Goal: Book appointment/travel/reservation

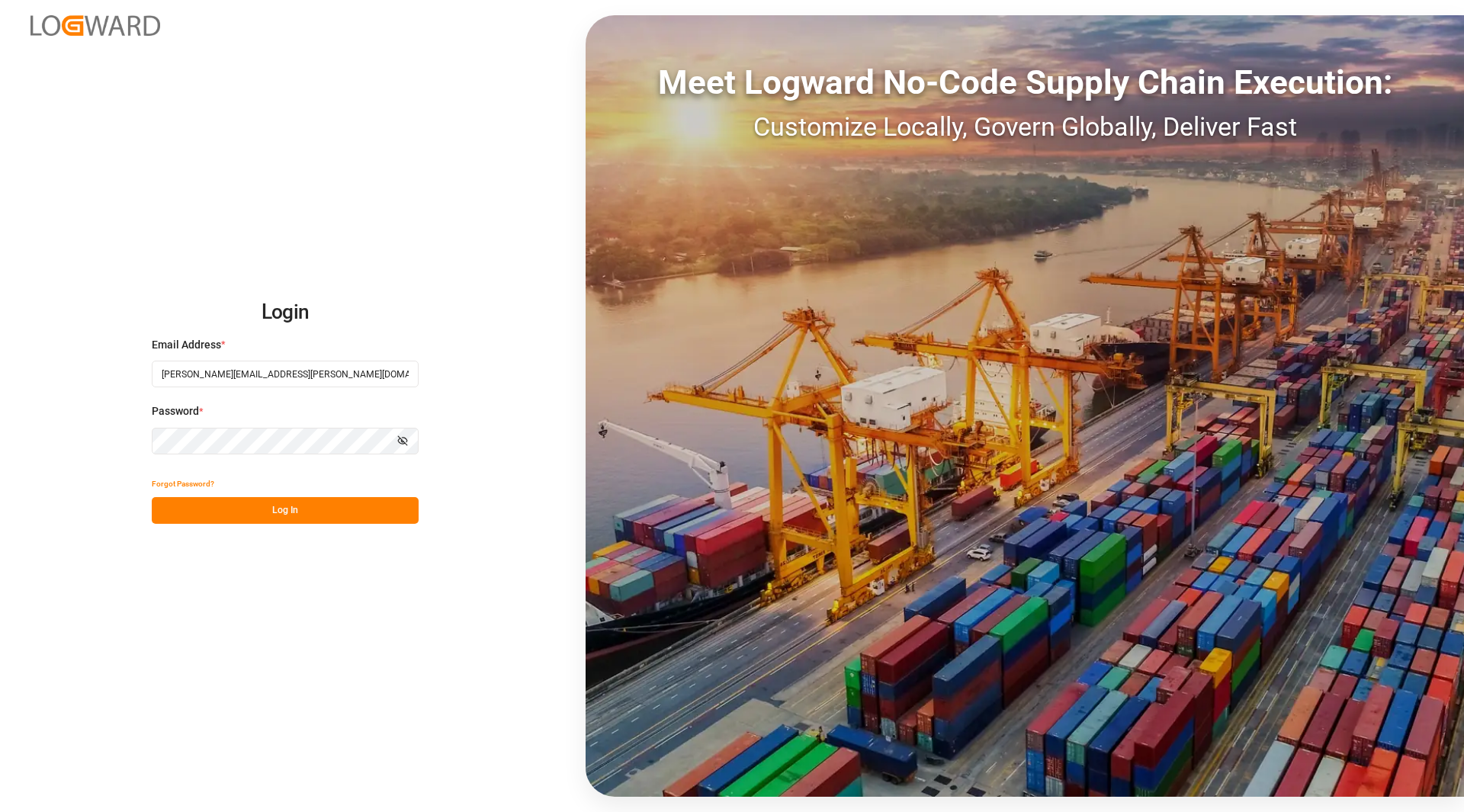
click at [317, 504] on button "Log In" at bounding box center [285, 510] width 267 height 27
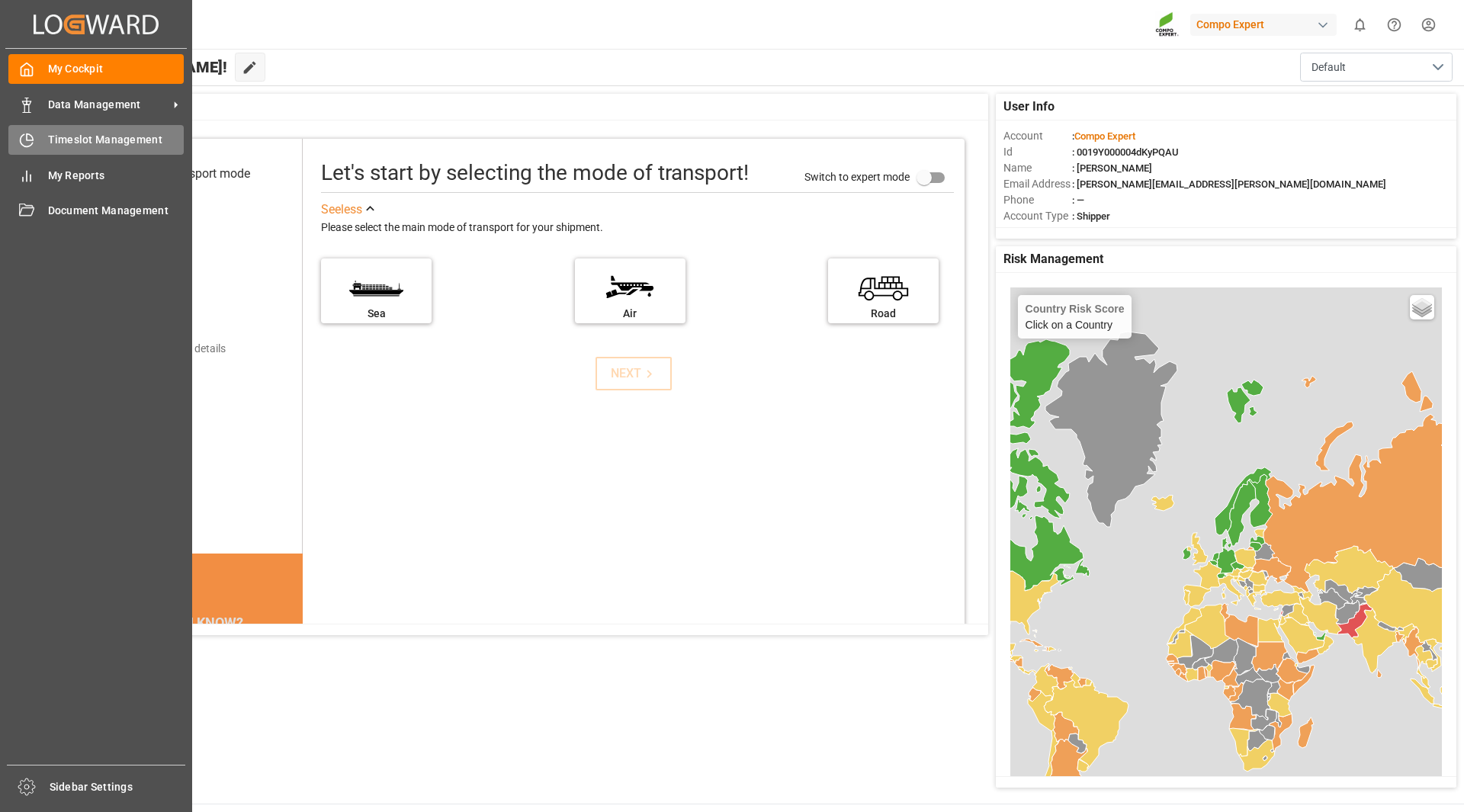
click at [42, 144] on div "Timeslot Management Timeslot Management" at bounding box center [96, 140] width 176 height 30
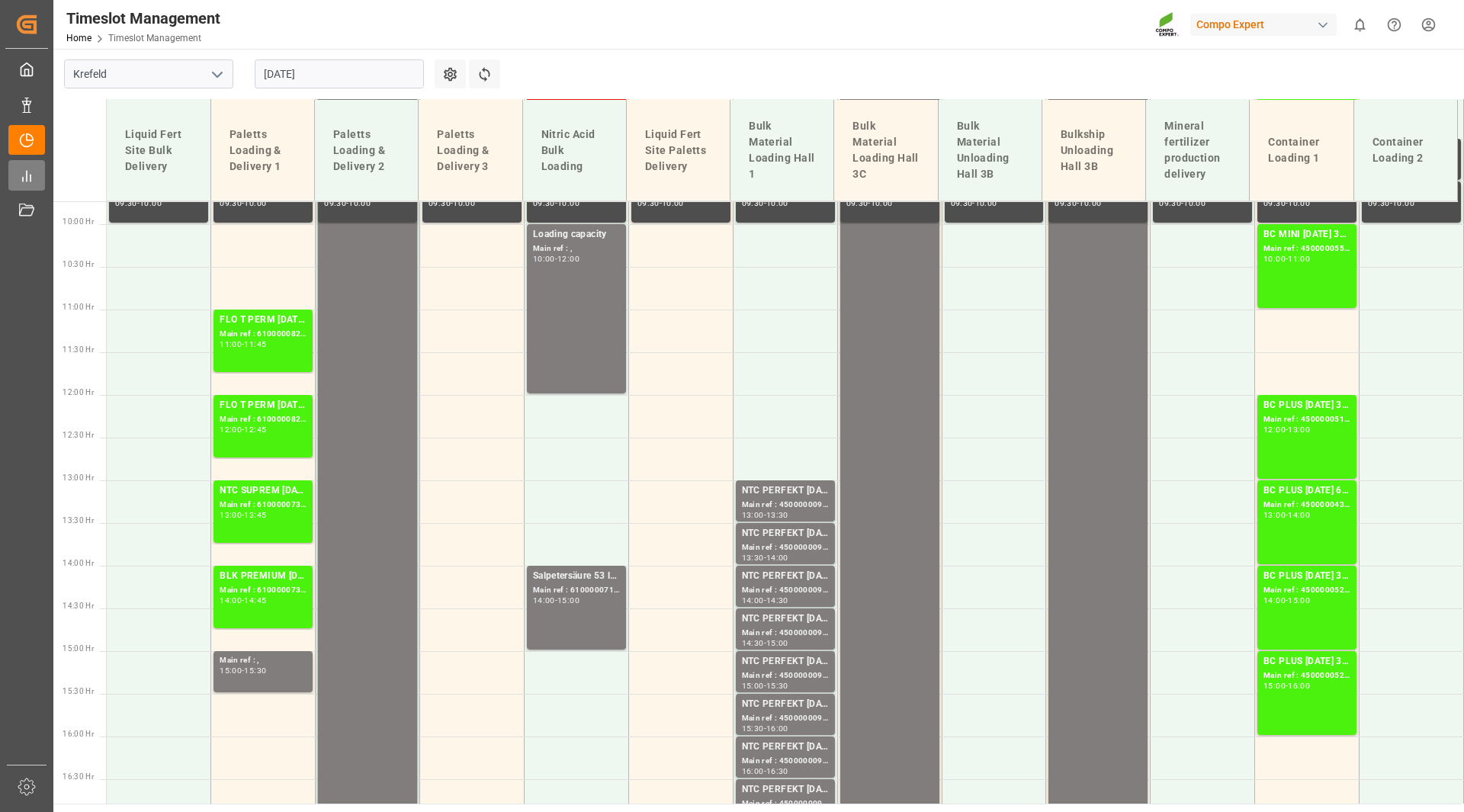
scroll to position [892, 0]
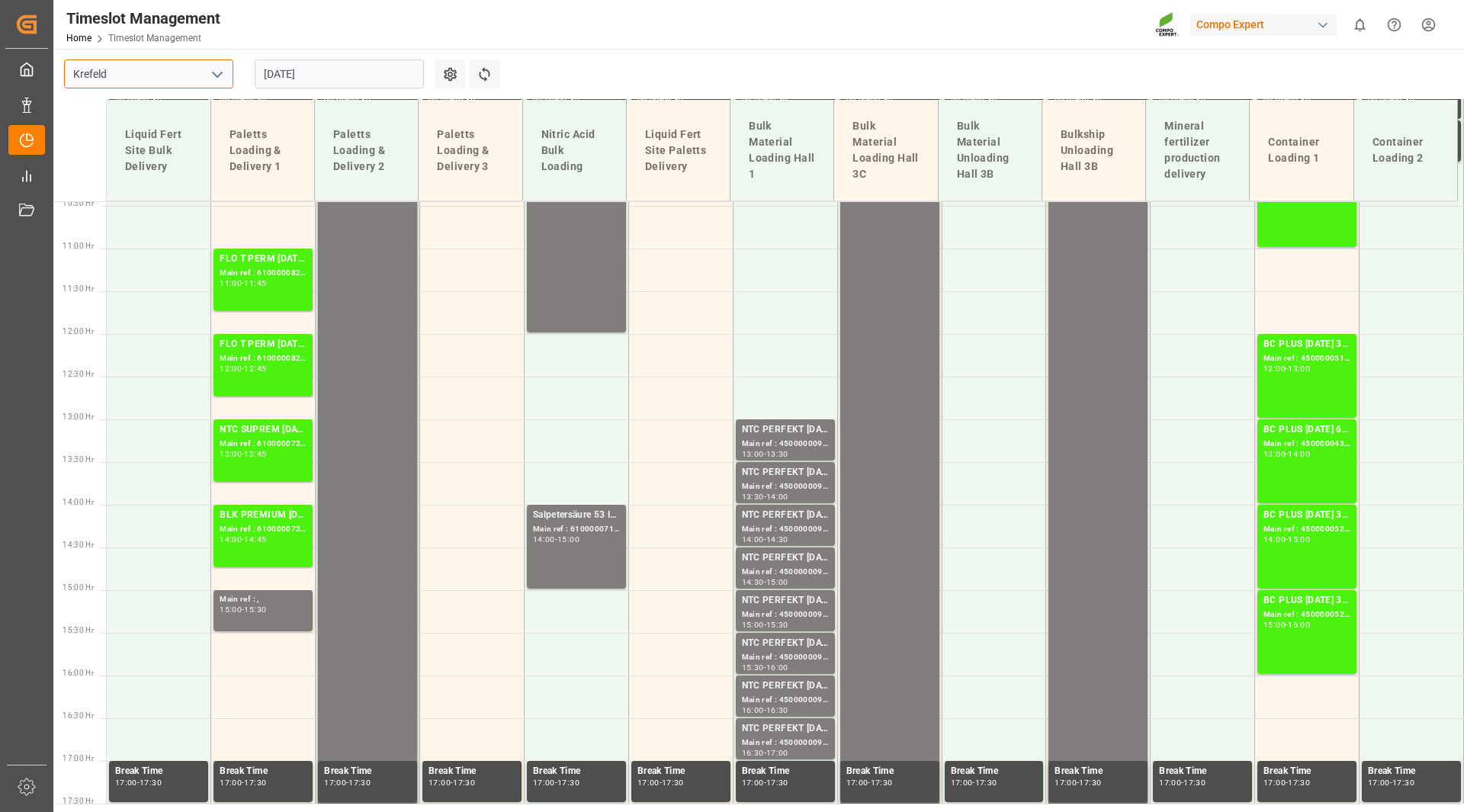
click at [182, 73] on input "Krefeld" at bounding box center [148, 73] width 169 height 29
click at [217, 79] on icon "open menu" at bounding box center [217, 74] width 18 height 18
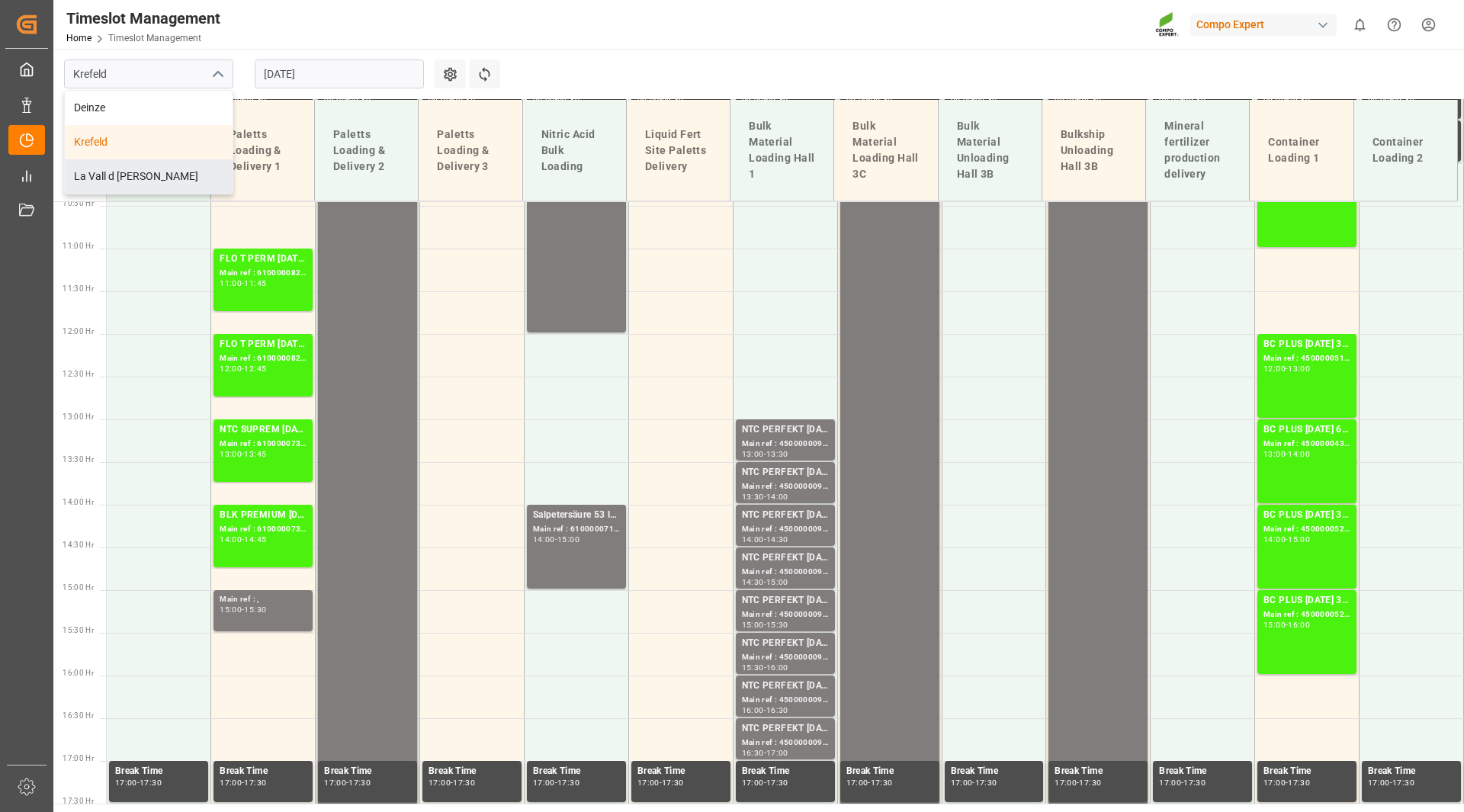
click at [179, 168] on div "La Vall d [PERSON_NAME]" at bounding box center [148, 176] width 168 height 34
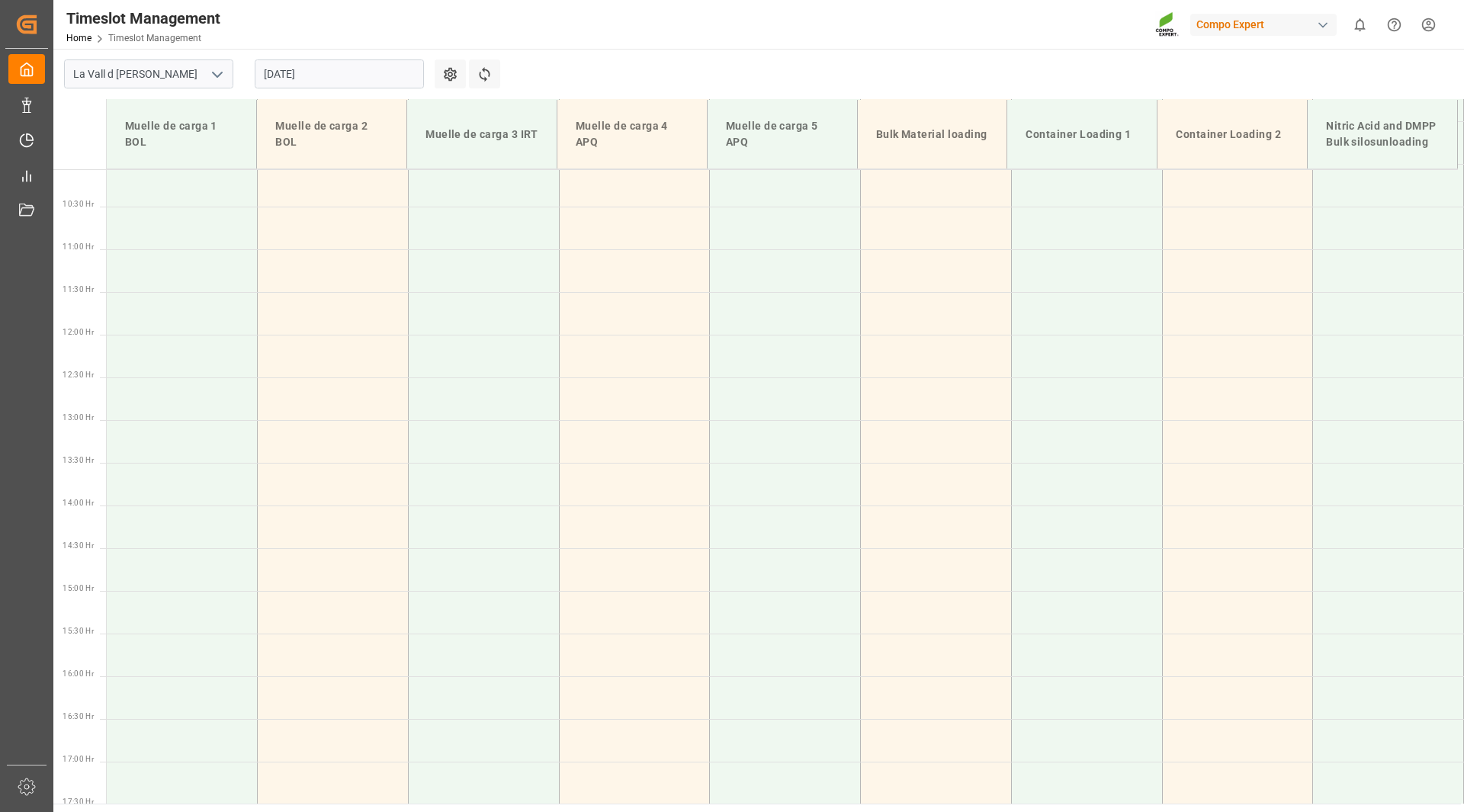
scroll to position [860, 0]
click at [360, 80] on input "[DATE]" at bounding box center [339, 73] width 169 height 29
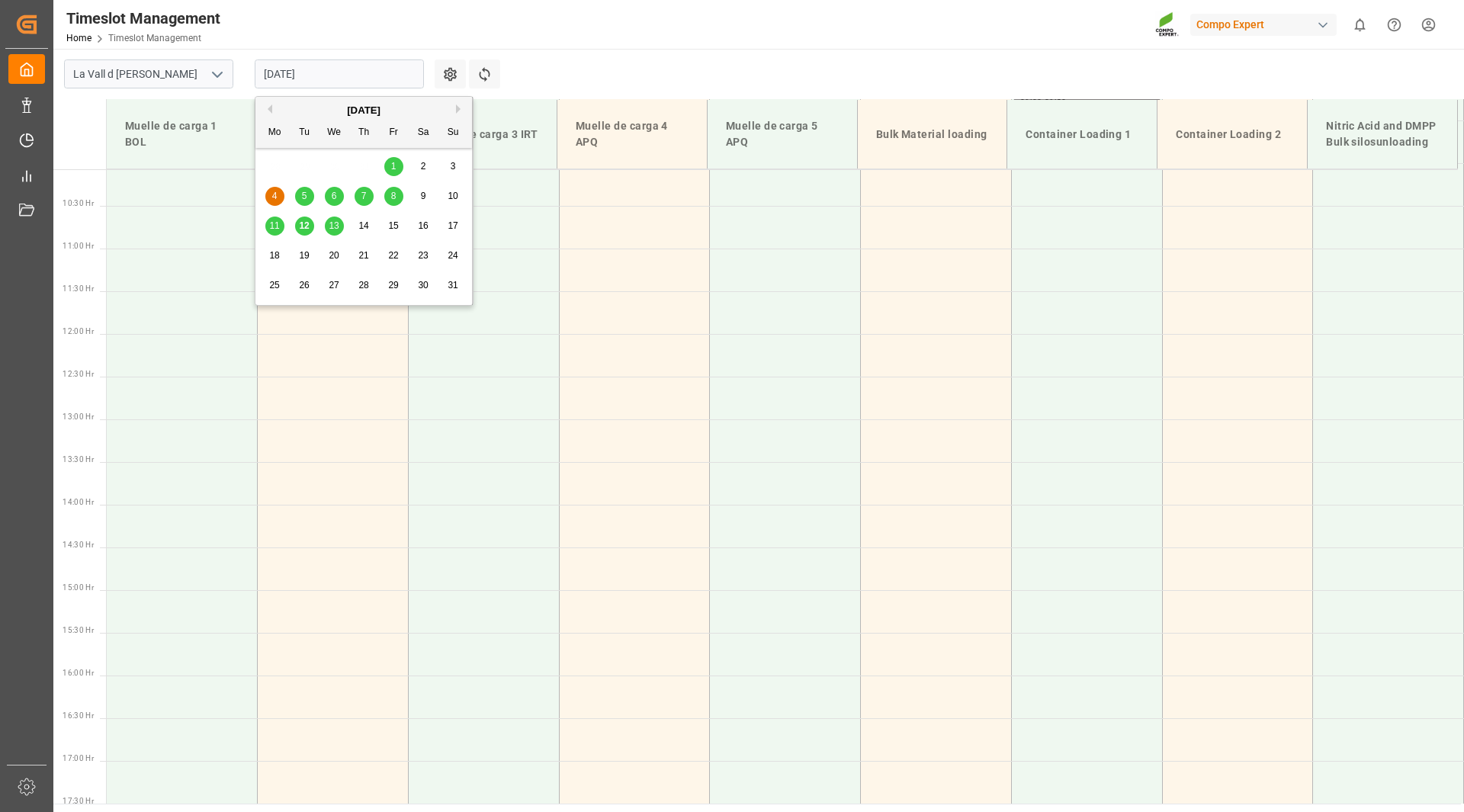
click at [307, 193] on span "5" at bounding box center [304, 196] width 5 height 11
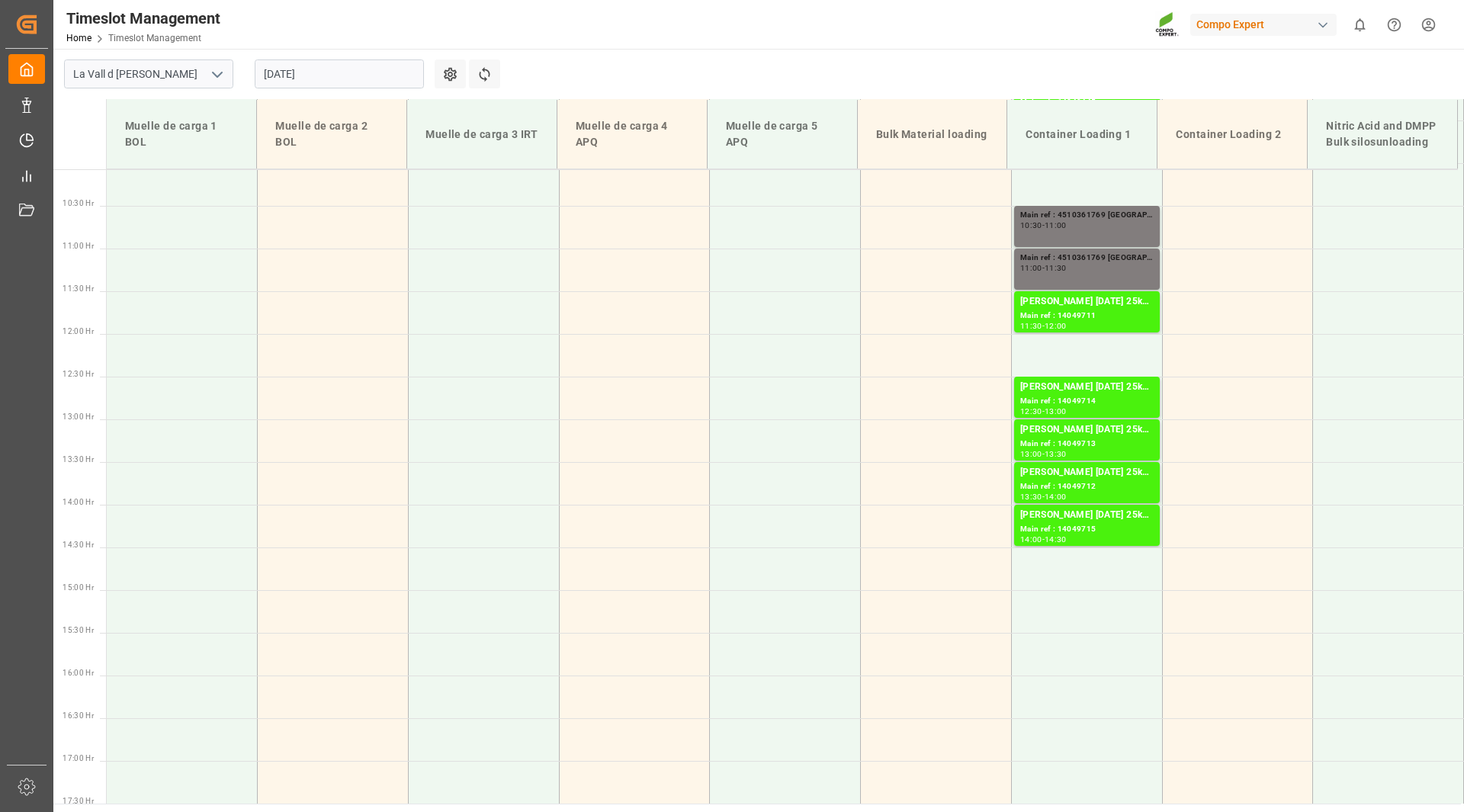
click at [346, 71] on input "[DATE]" at bounding box center [339, 73] width 169 height 29
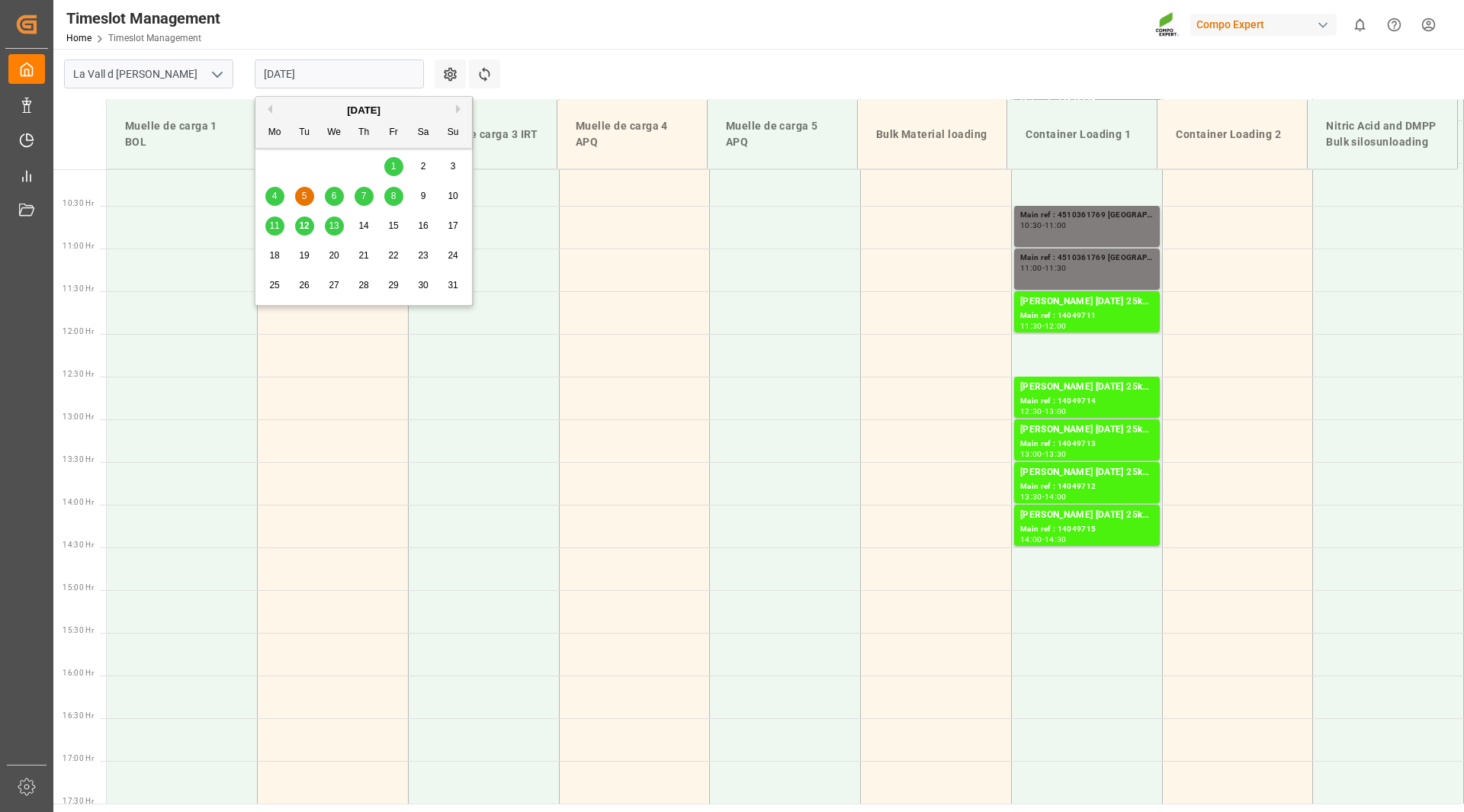
click at [339, 191] on div "6" at bounding box center [334, 196] width 19 height 18
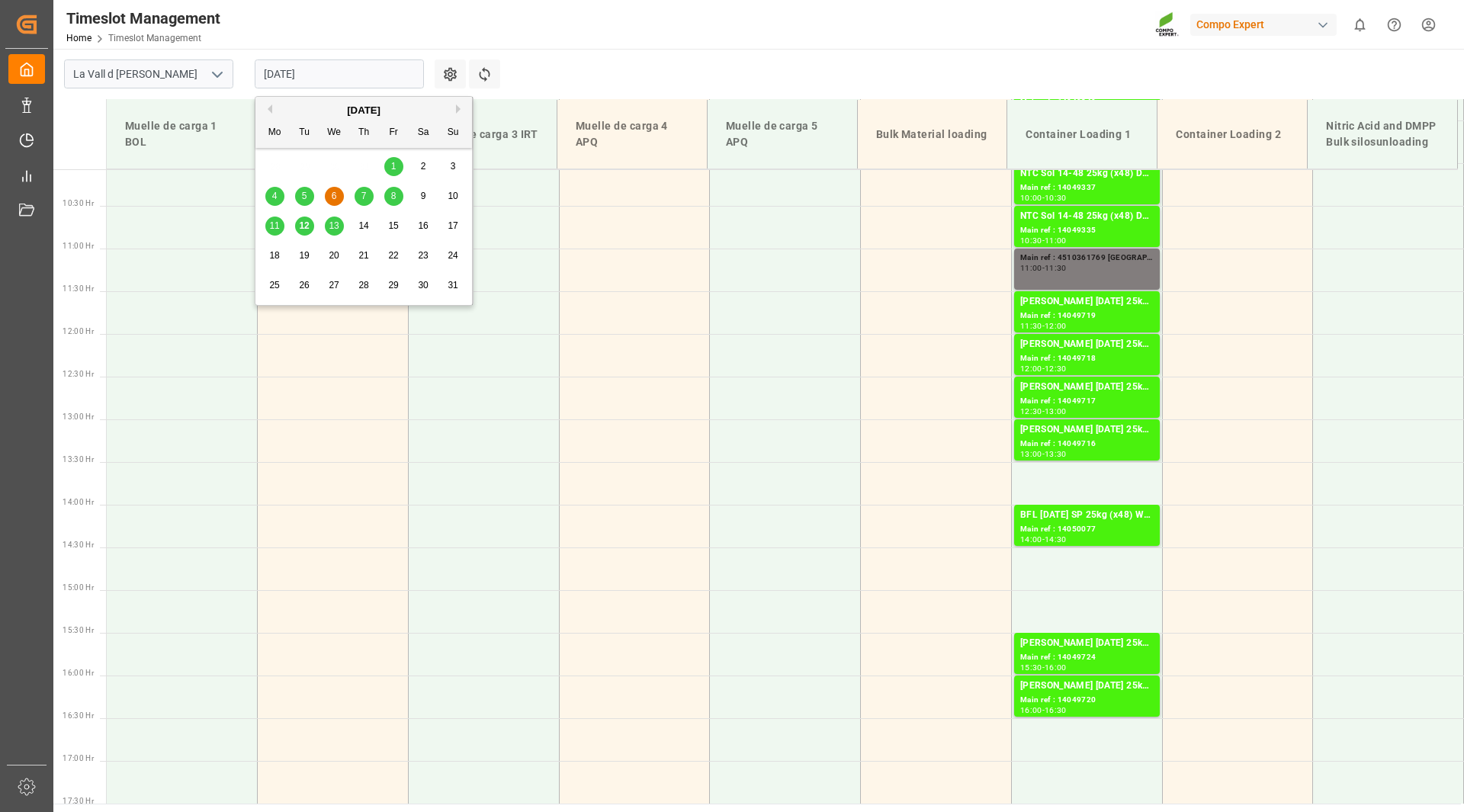
click at [329, 73] on input "[DATE]" at bounding box center [339, 73] width 169 height 29
click at [368, 196] on div "7" at bounding box center [364, 196] width 19 height 18
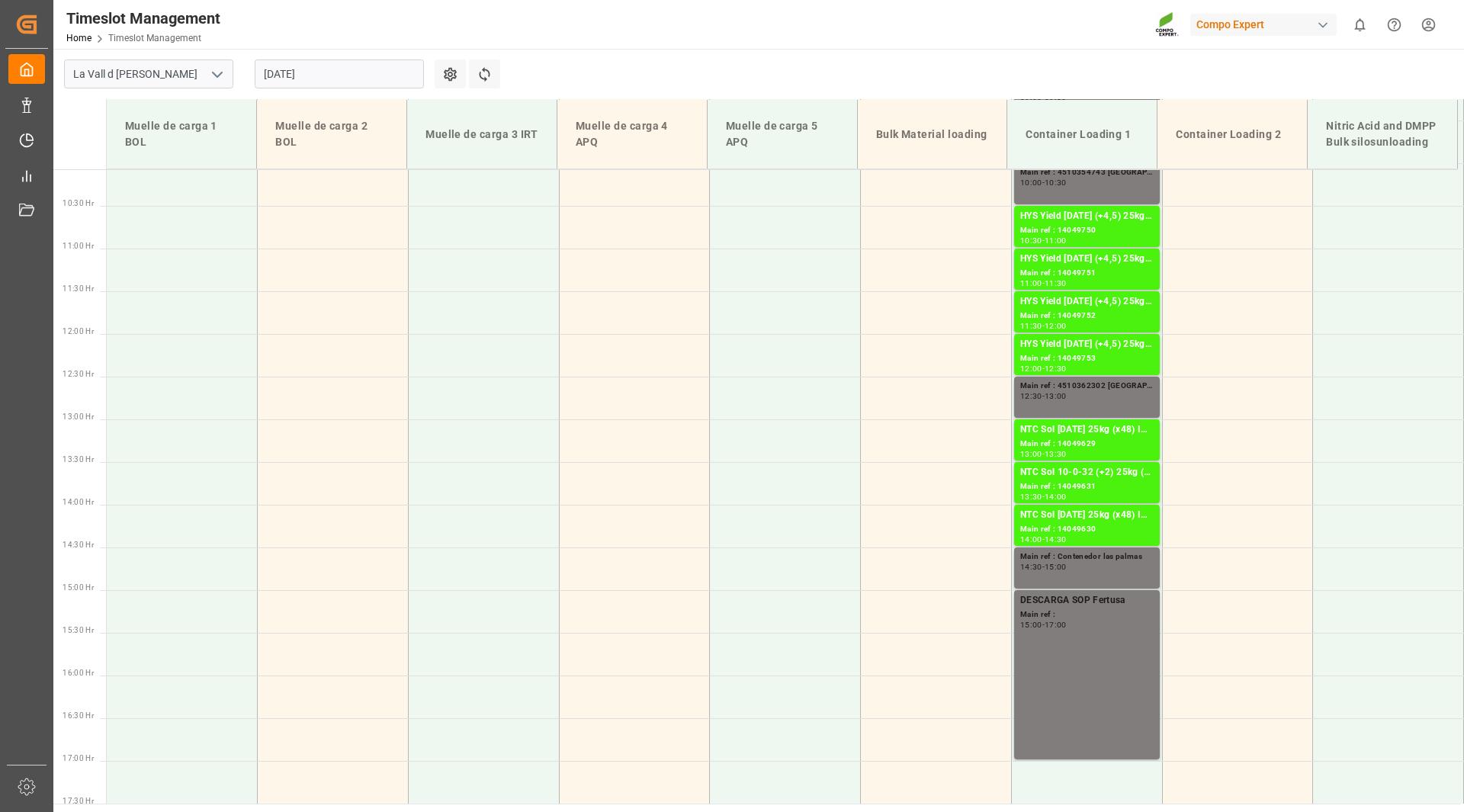
click at [333, 80] on input "[DATE]" at bounding box center [339, 73] width 169 height 29
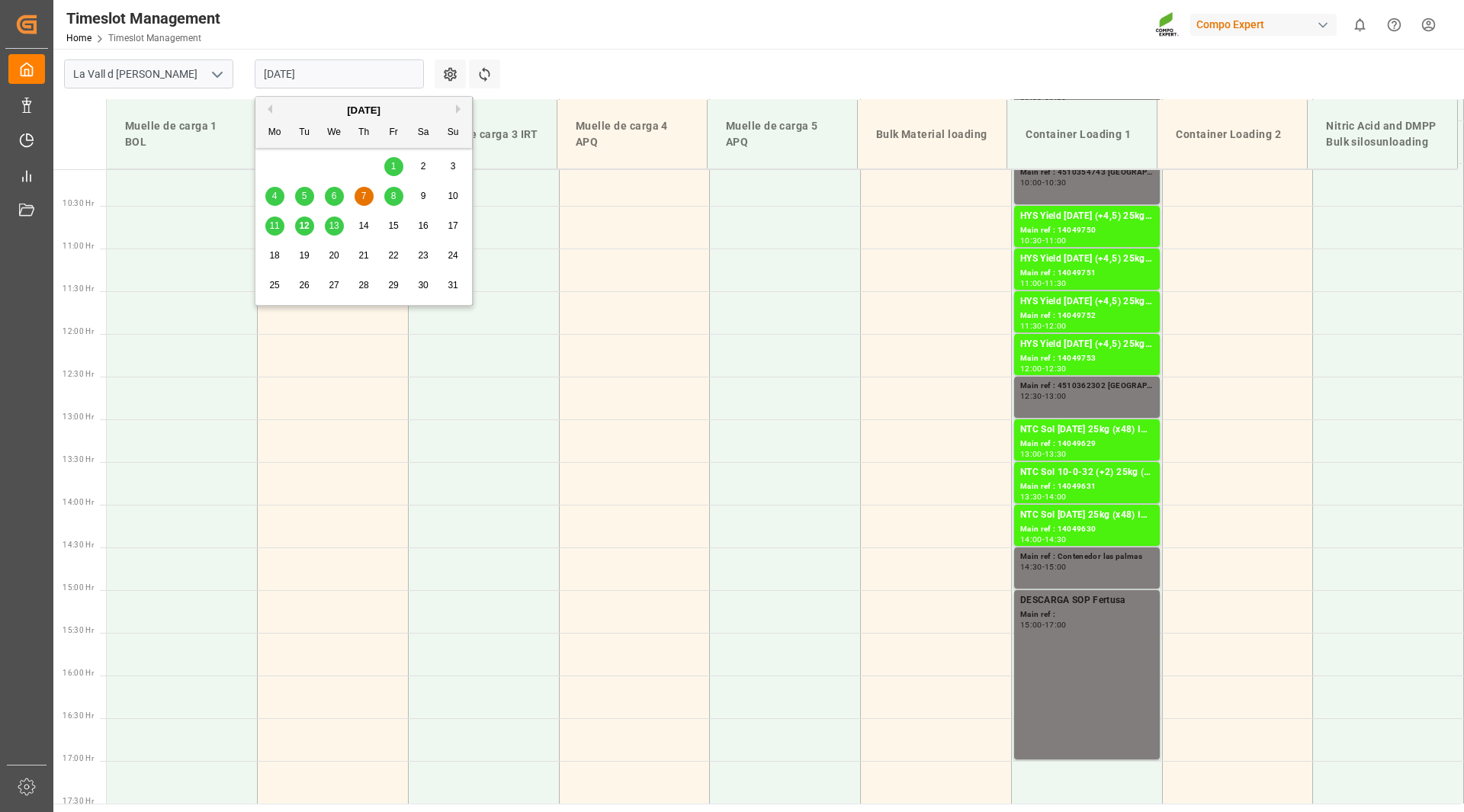
click at [394, 192] on span "8" at bounding box center [393, 196] width 5 height 11
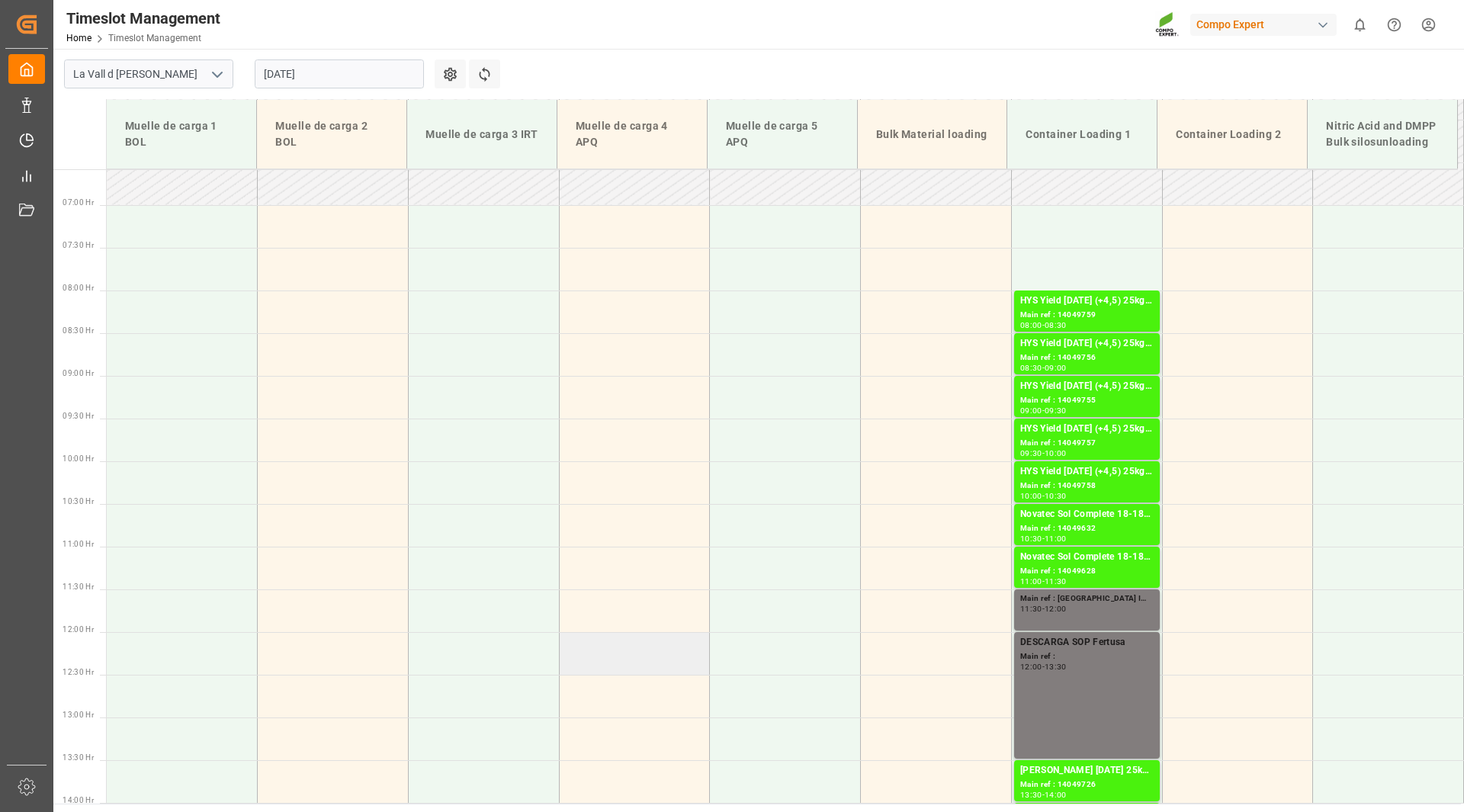
scroll to position [555, 0]
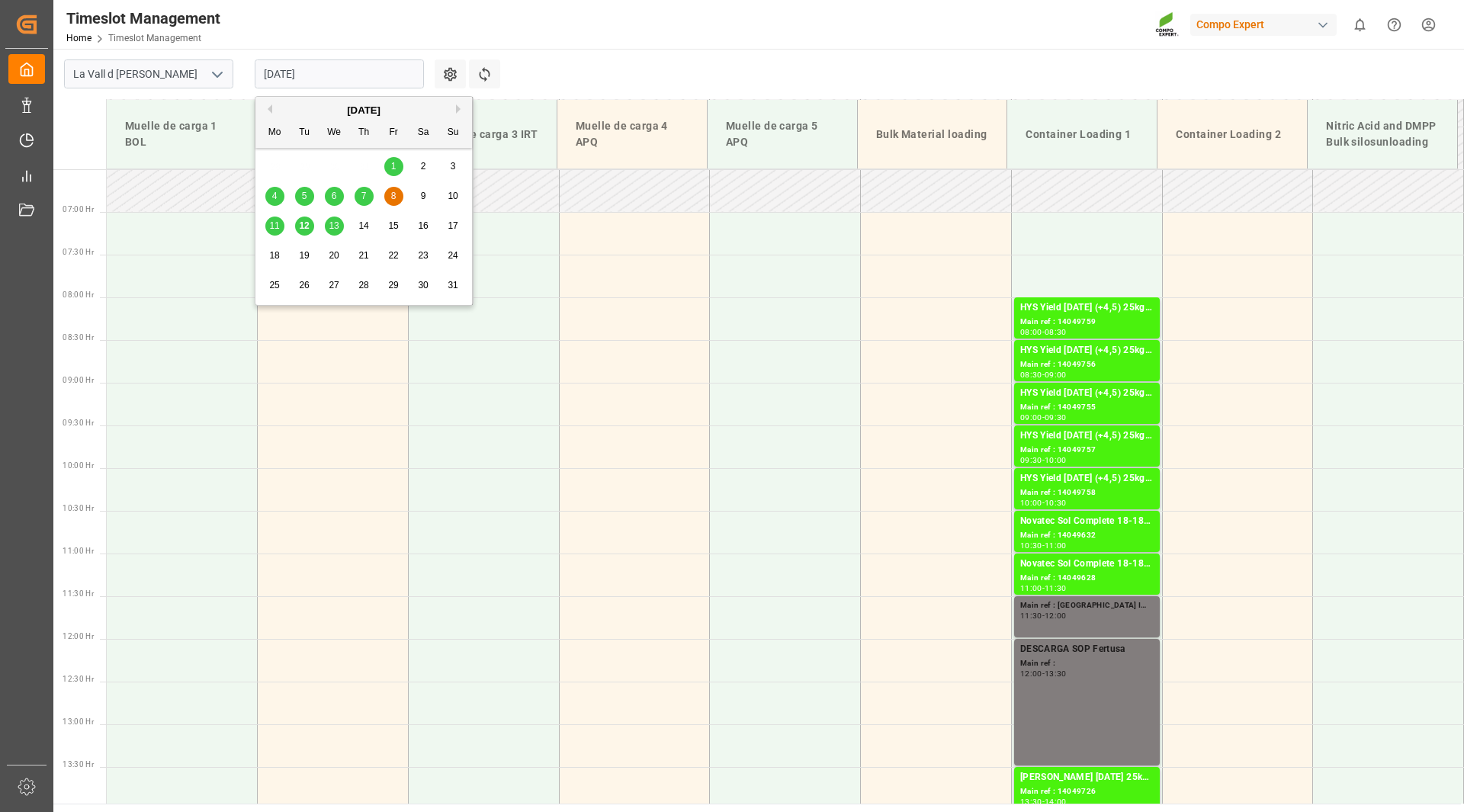
click at [308, 76] on input "[DATE]" at bounding box center [339, 73] width 169 height 29
click at [364, 192] on span "7" at bounding box center [364, 196] width 5 height 11
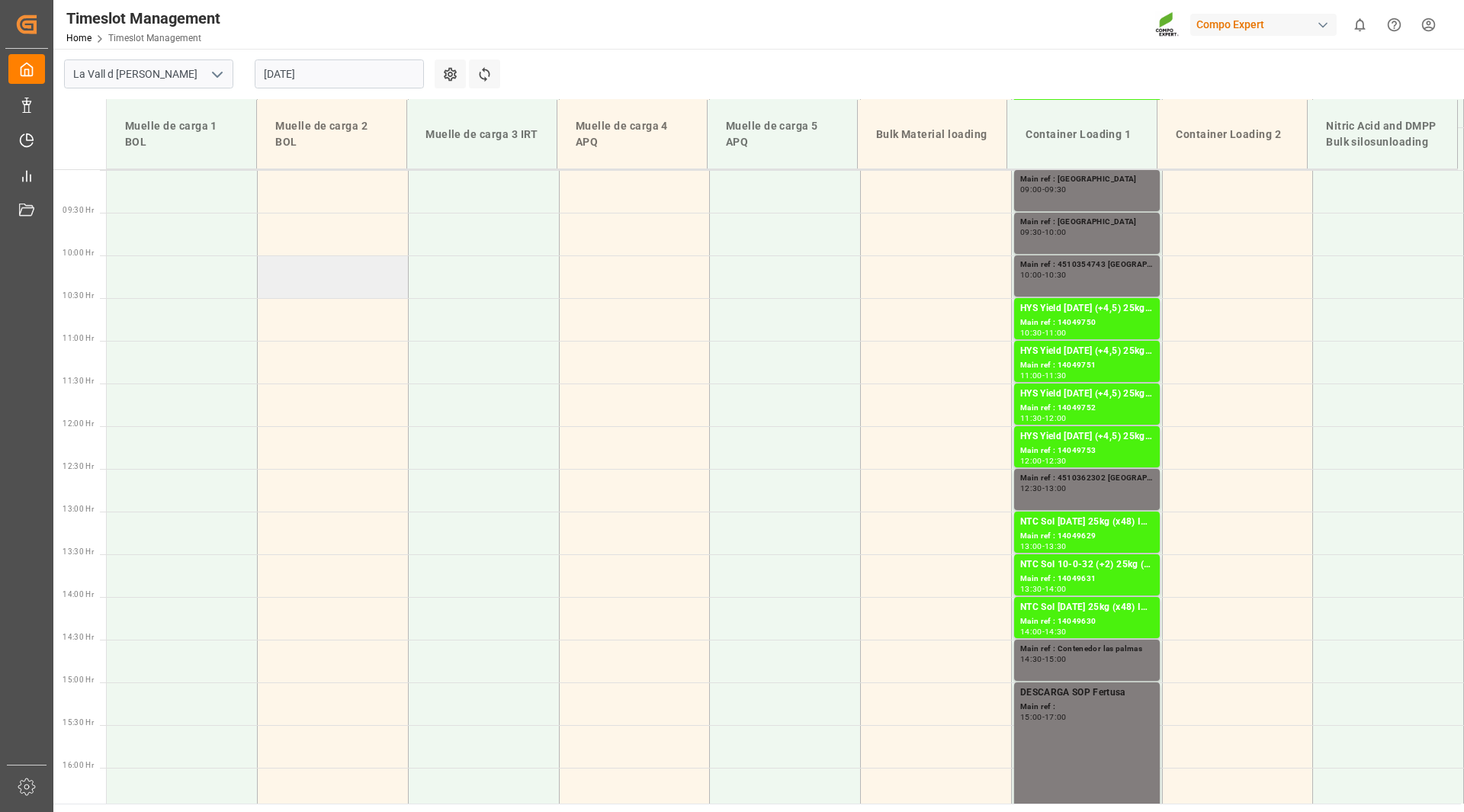
scroll to position [860, 0]
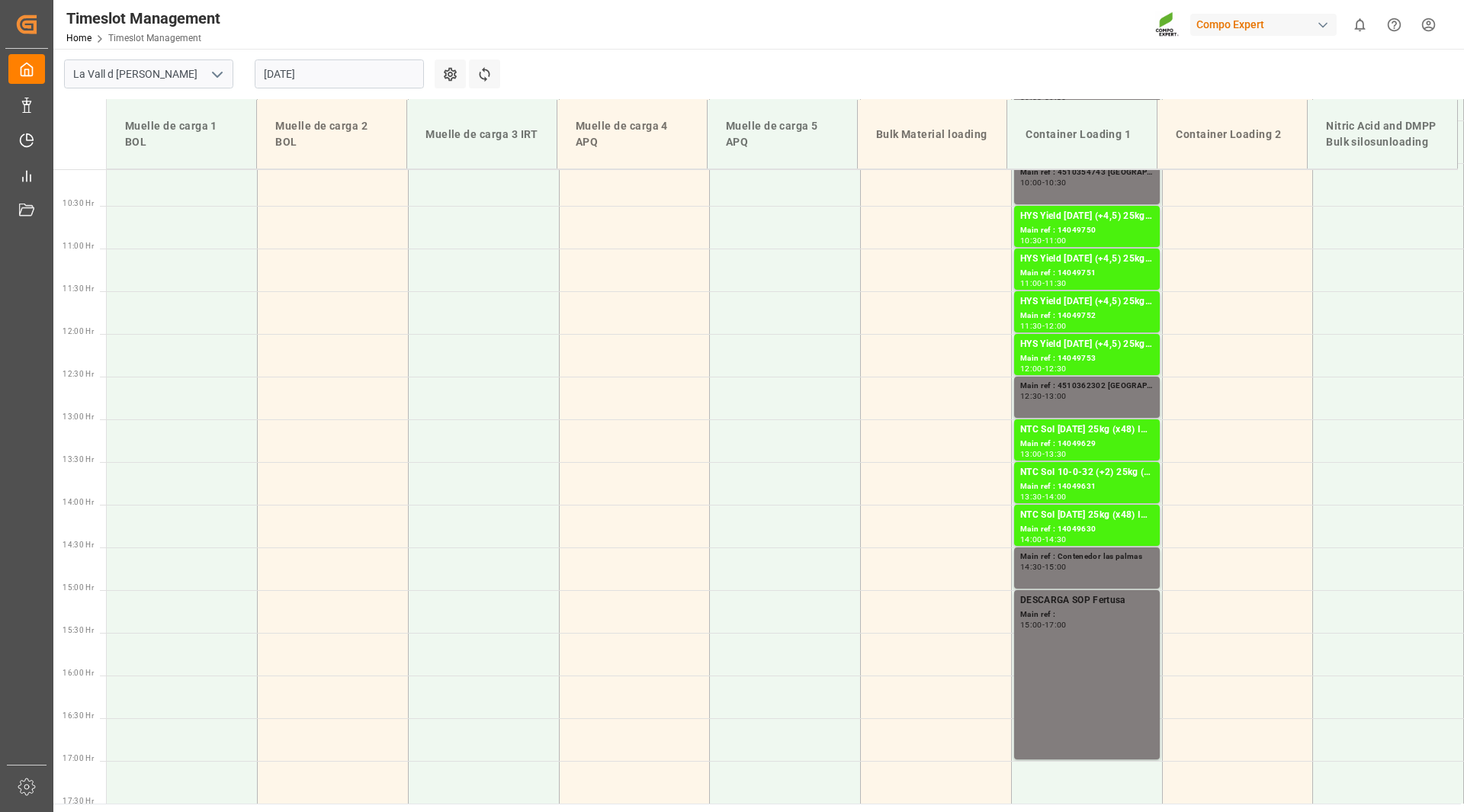
click at [322, 76] on input "[DATE]" at bounding box center [339, 73] width 169 height 29
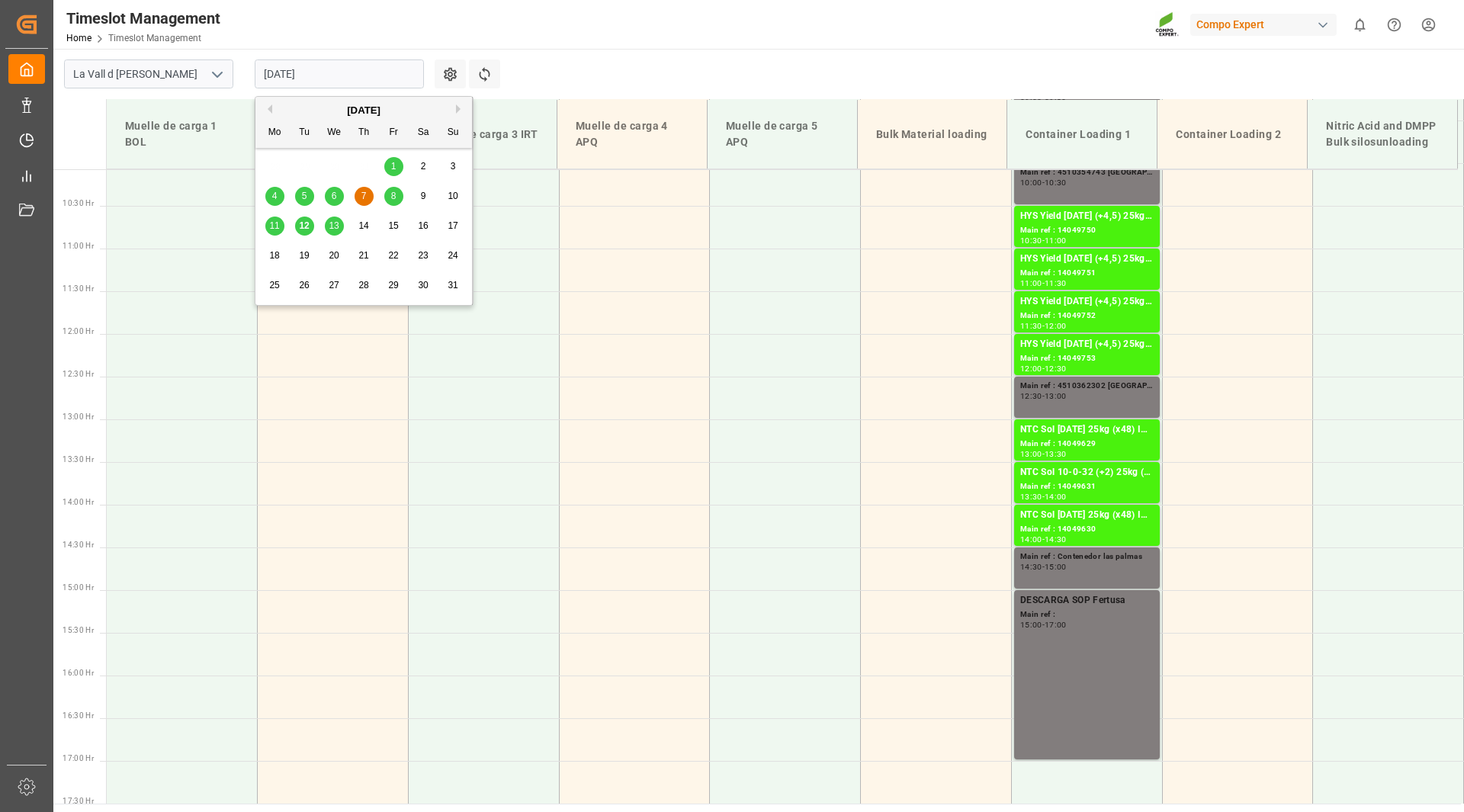
click at [276, 231] on span "11" at bounding box center [274, 225] width 10 height 11
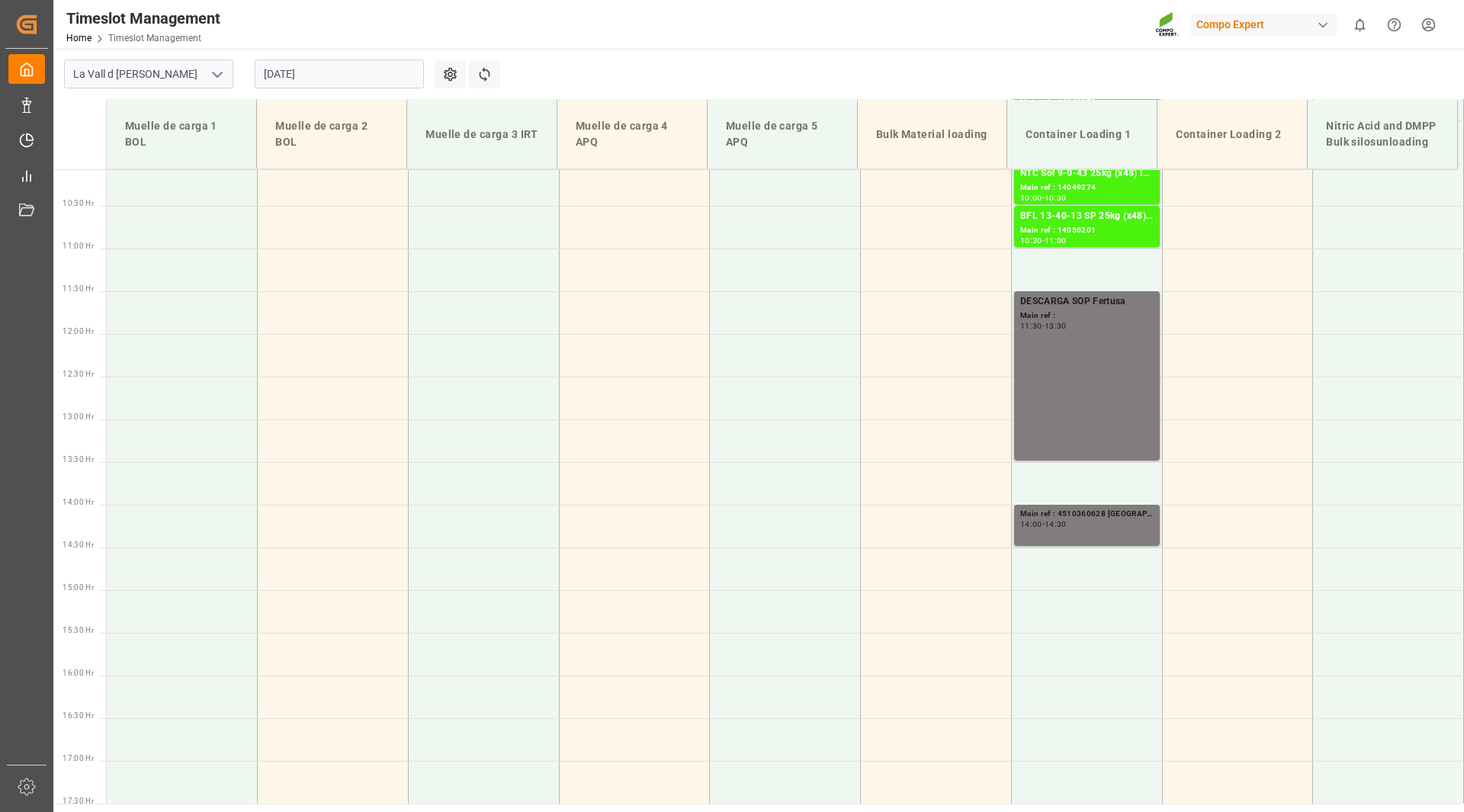
click at [329, 74] on input "[DATE]" at bounding box center [339, 73] width 169 height 29
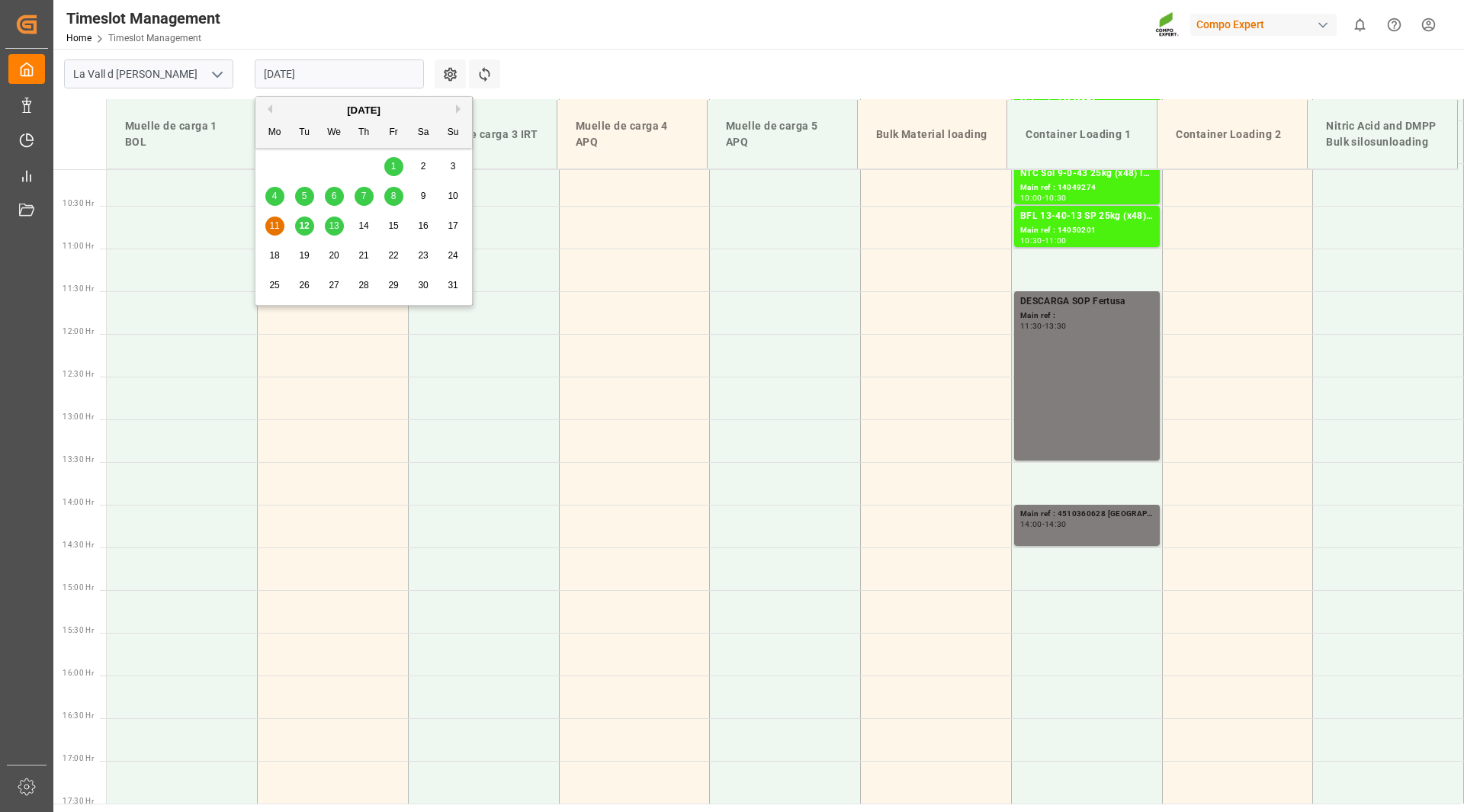
click at [304, 224] on span "12" at bounding box center [304, 225] width 10 height 11
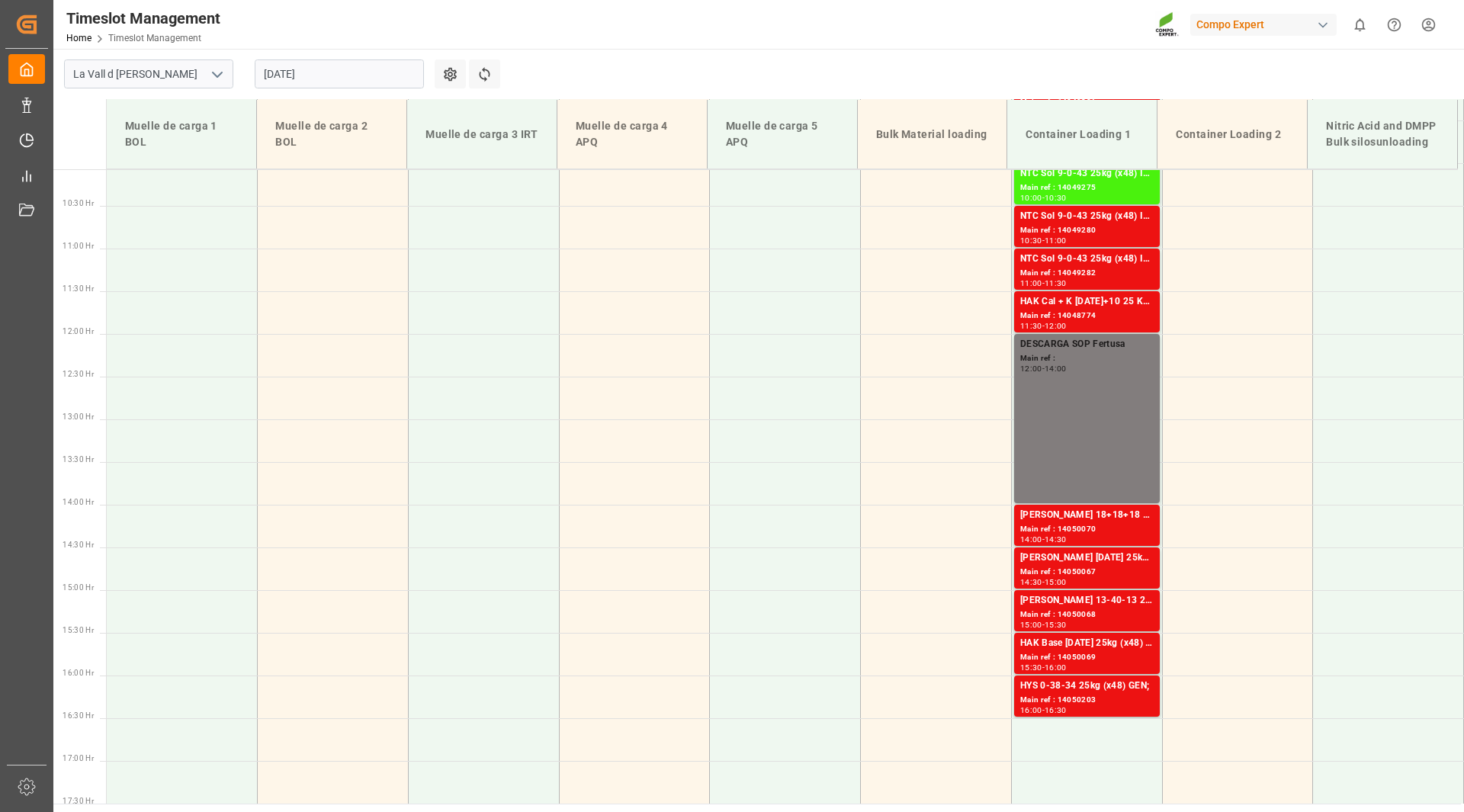
click at [318, 82] on input "[DATE]" at bounding box center [339, 73] width 169 height 29
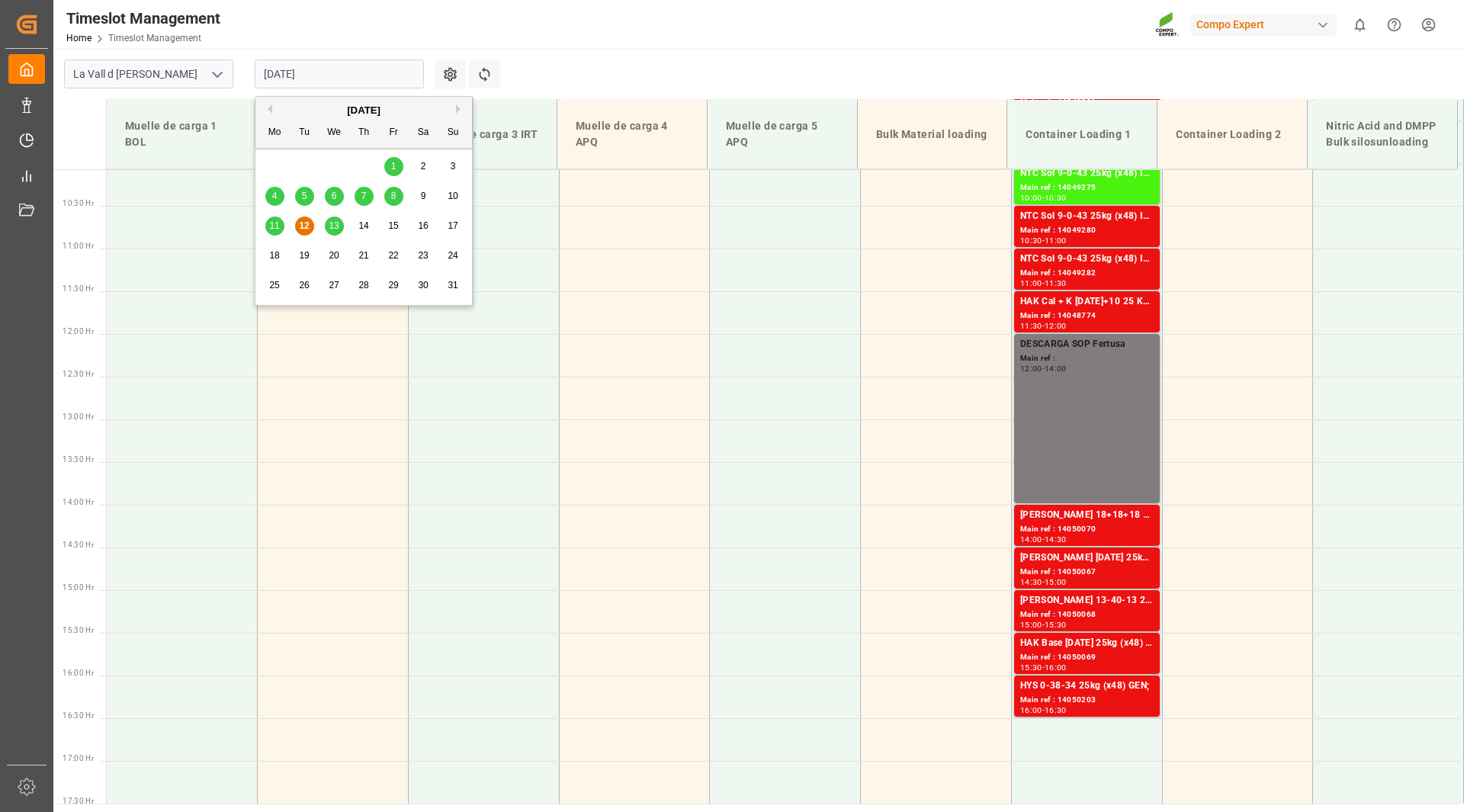
click at [333, 225] on span "13" at bounding box center [333, 225] width 10 height 11
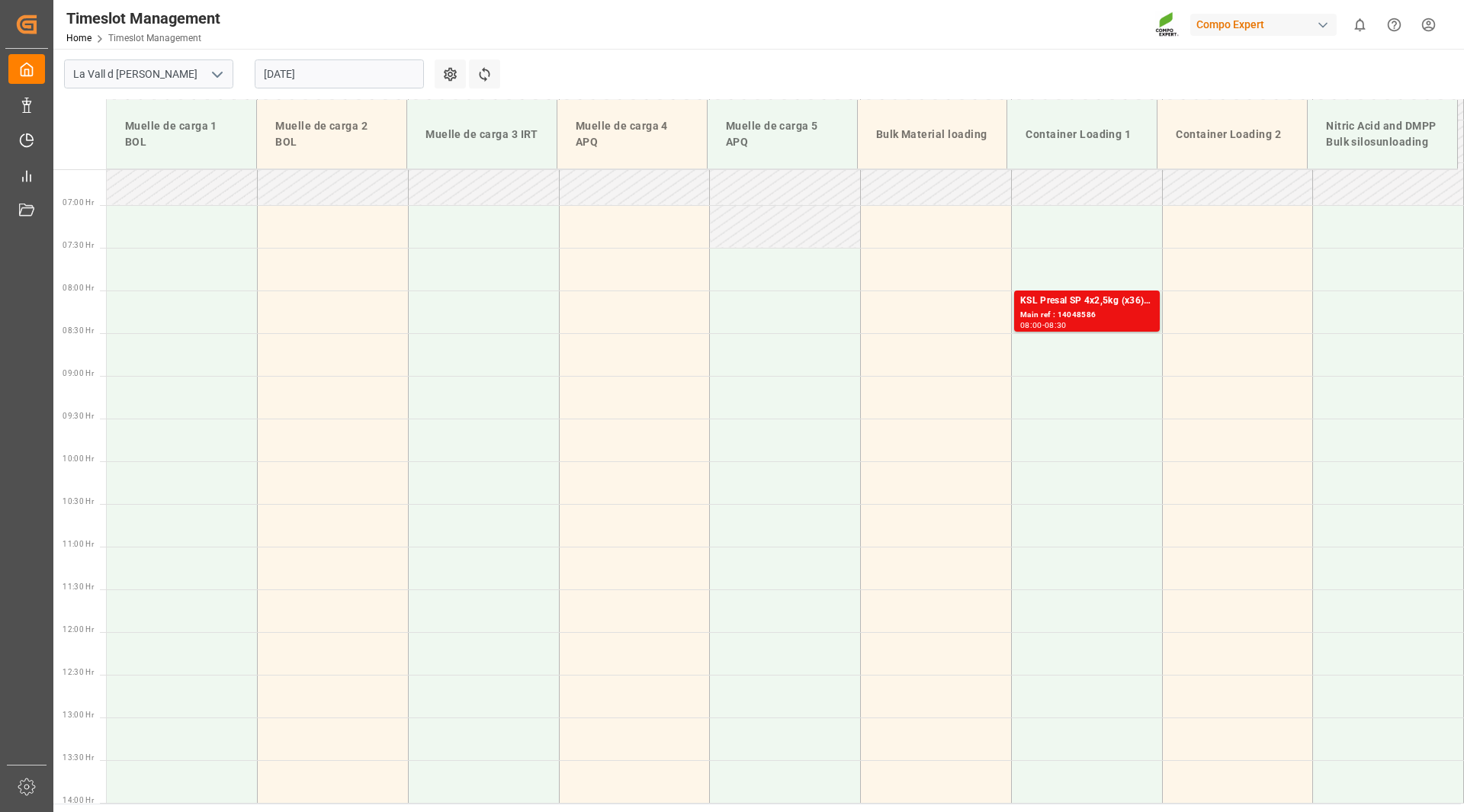
scroll to position [555, 0]
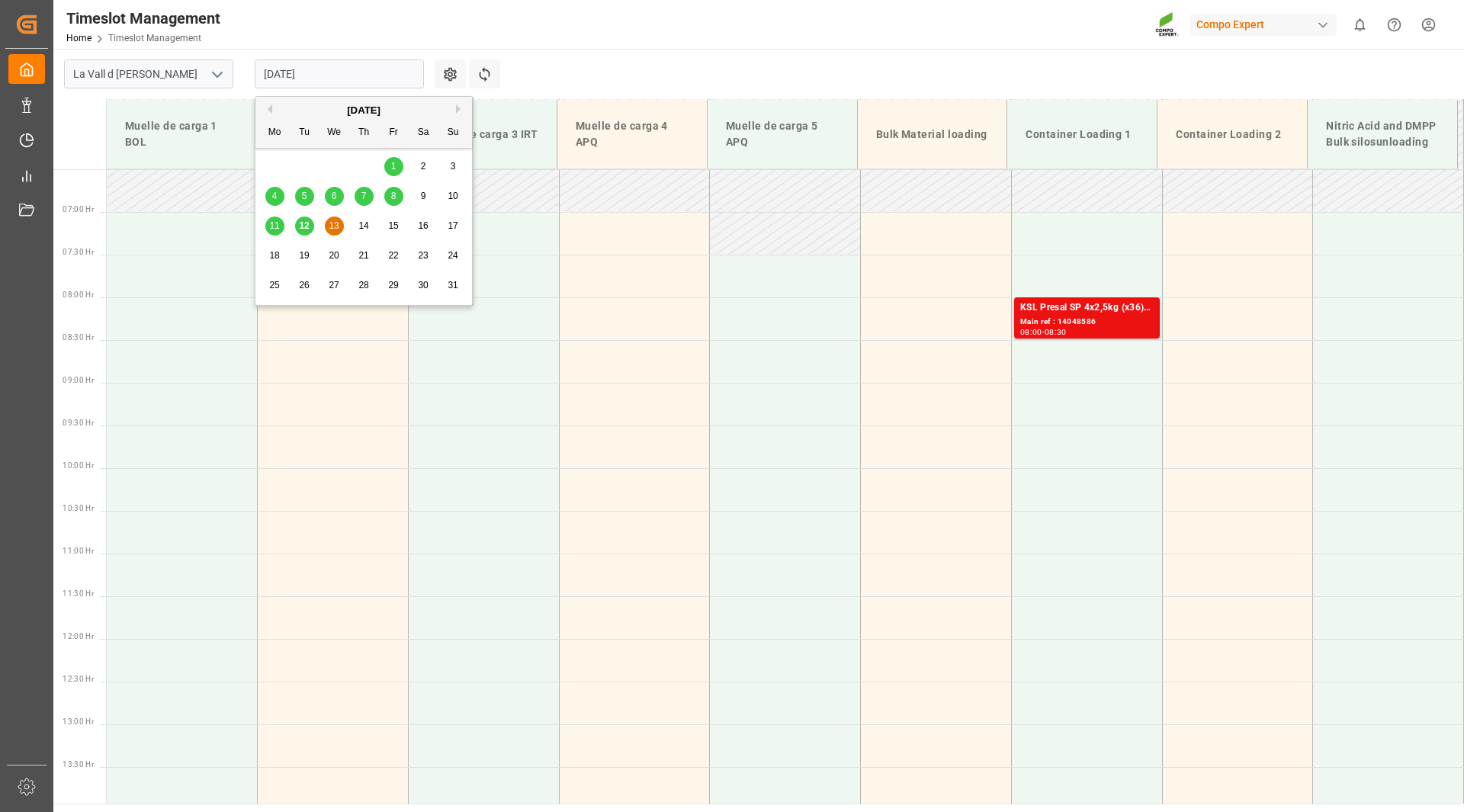
click at [319, 81] on input "[DATE]" at bounding box center [339, 73] width 169 height 29
click at [359, 222] on span "14" at bounding box center [363, 225] width 10 height 11
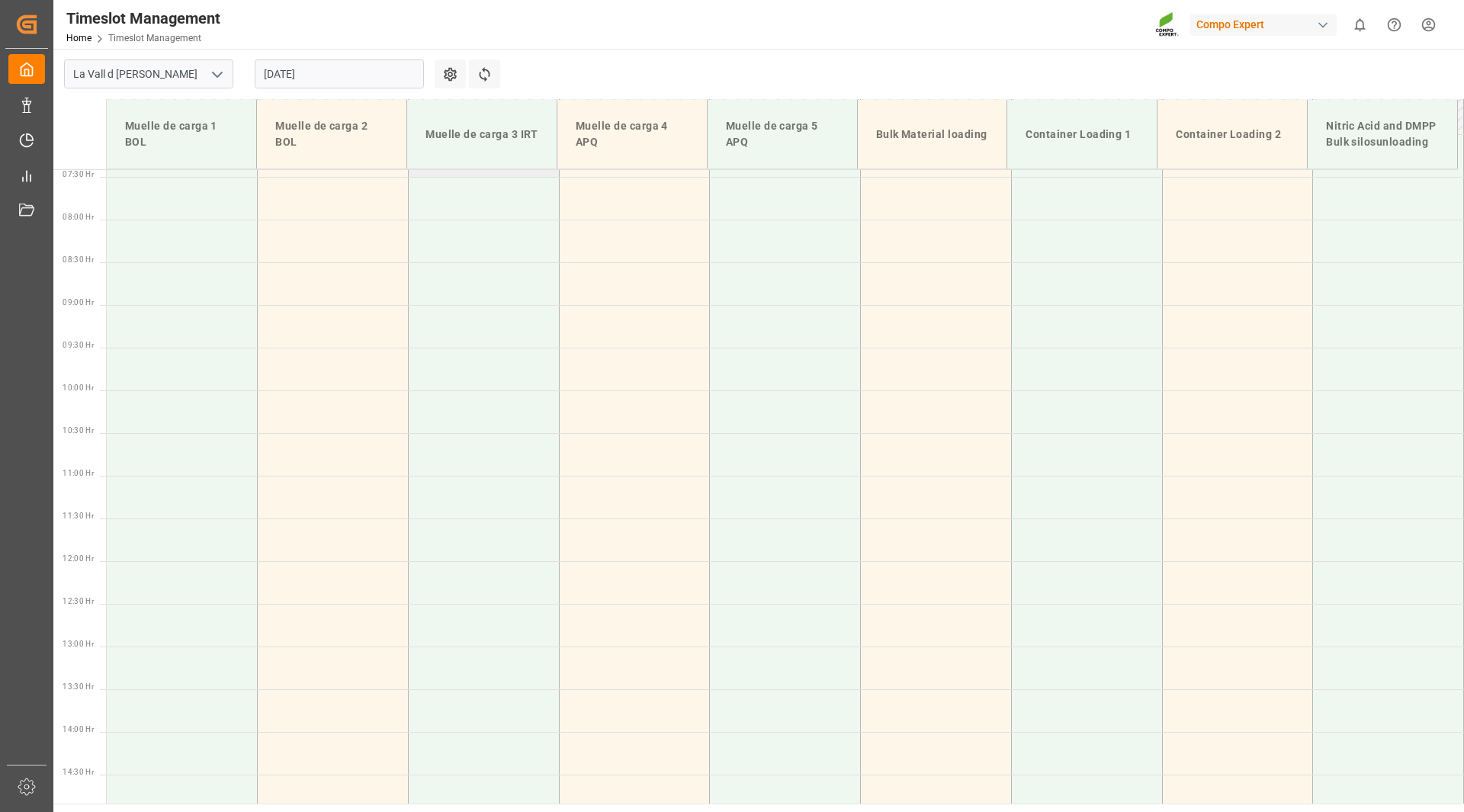
scroll to position [631, 0]
click at [293, 77] on input "[DATE]" at bounding box center [339, 73] width 169 height 29
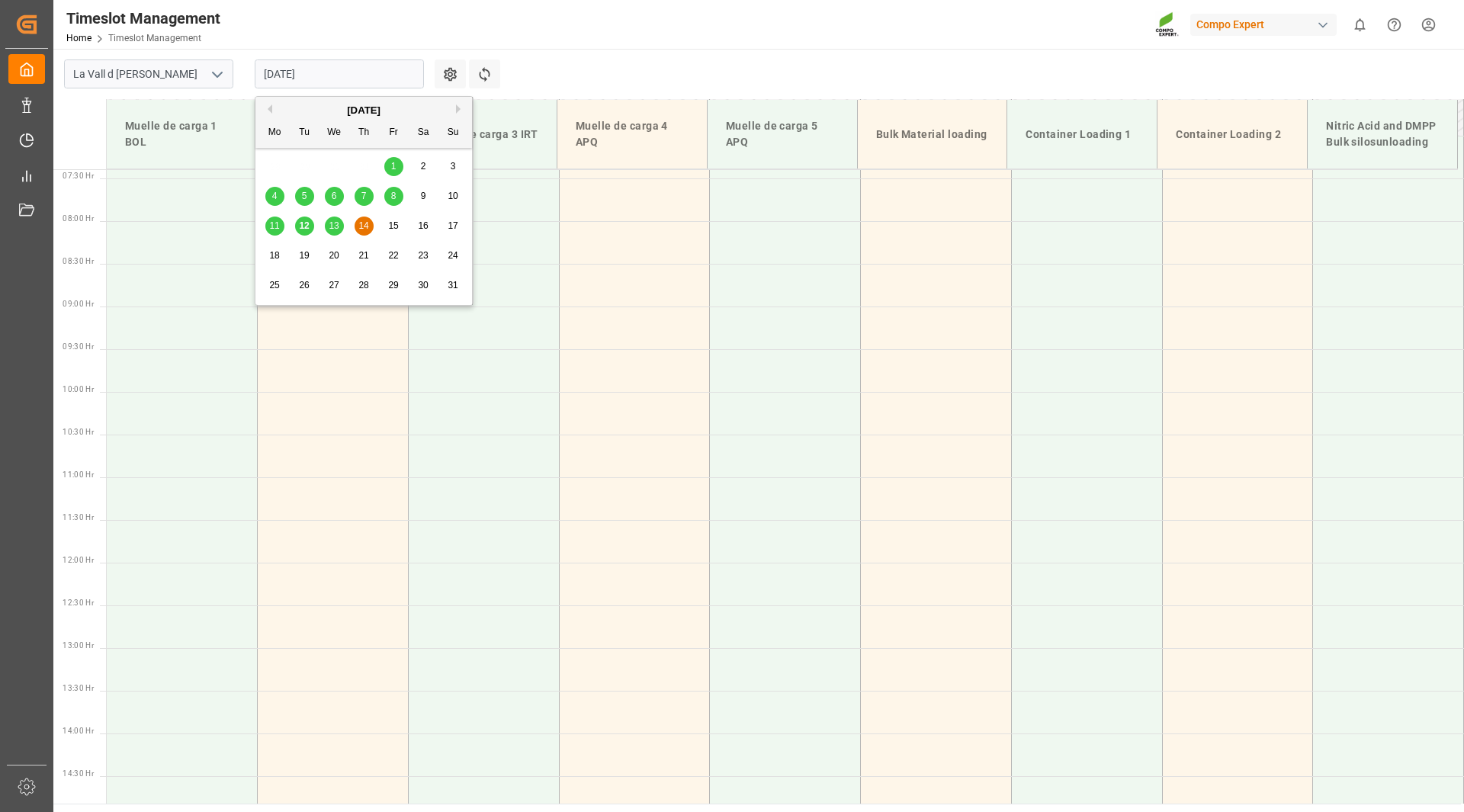
click at [334, 227] on span "13" at bounding box center [333, 225] width 10 height 11
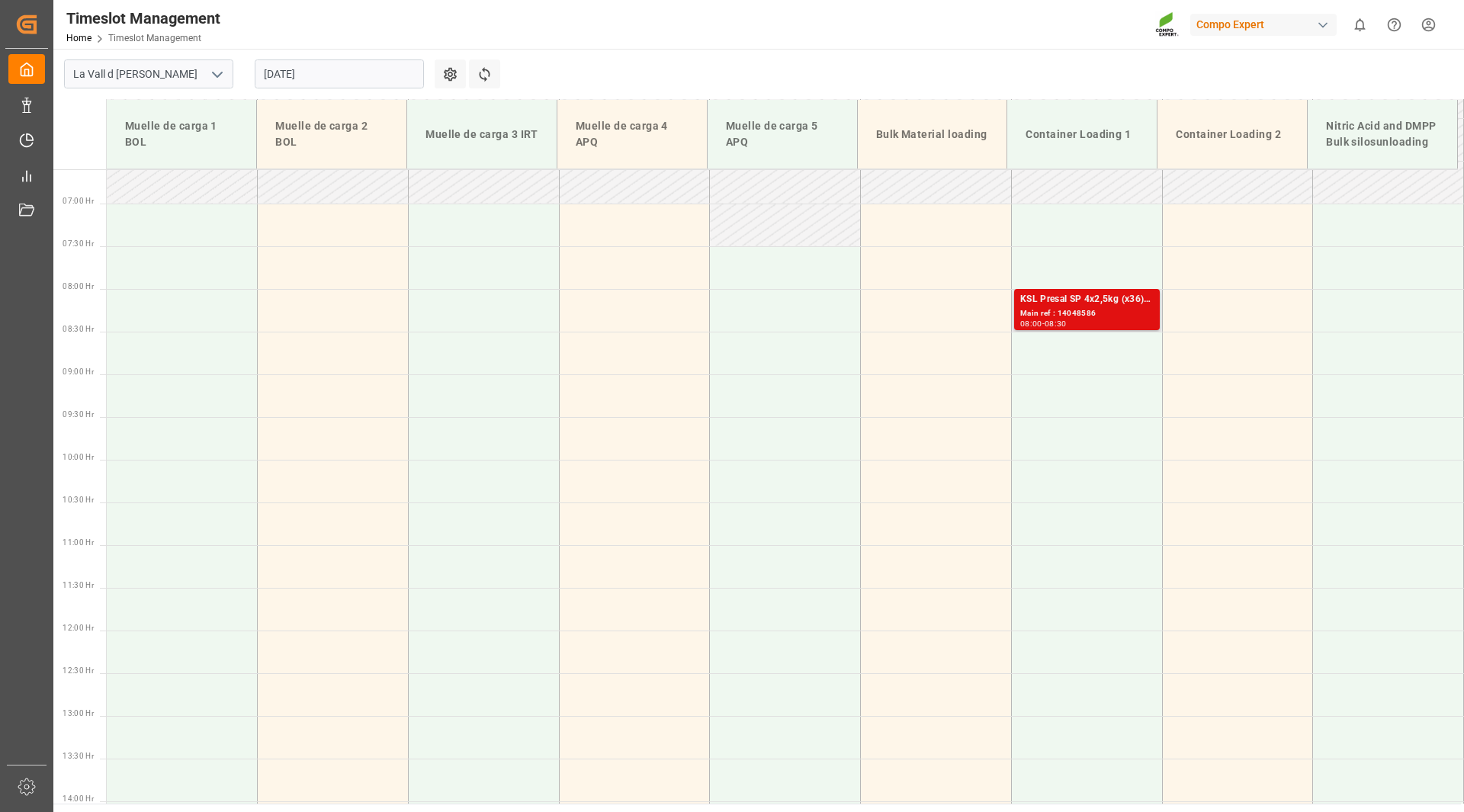
scroll to position [555, 0]
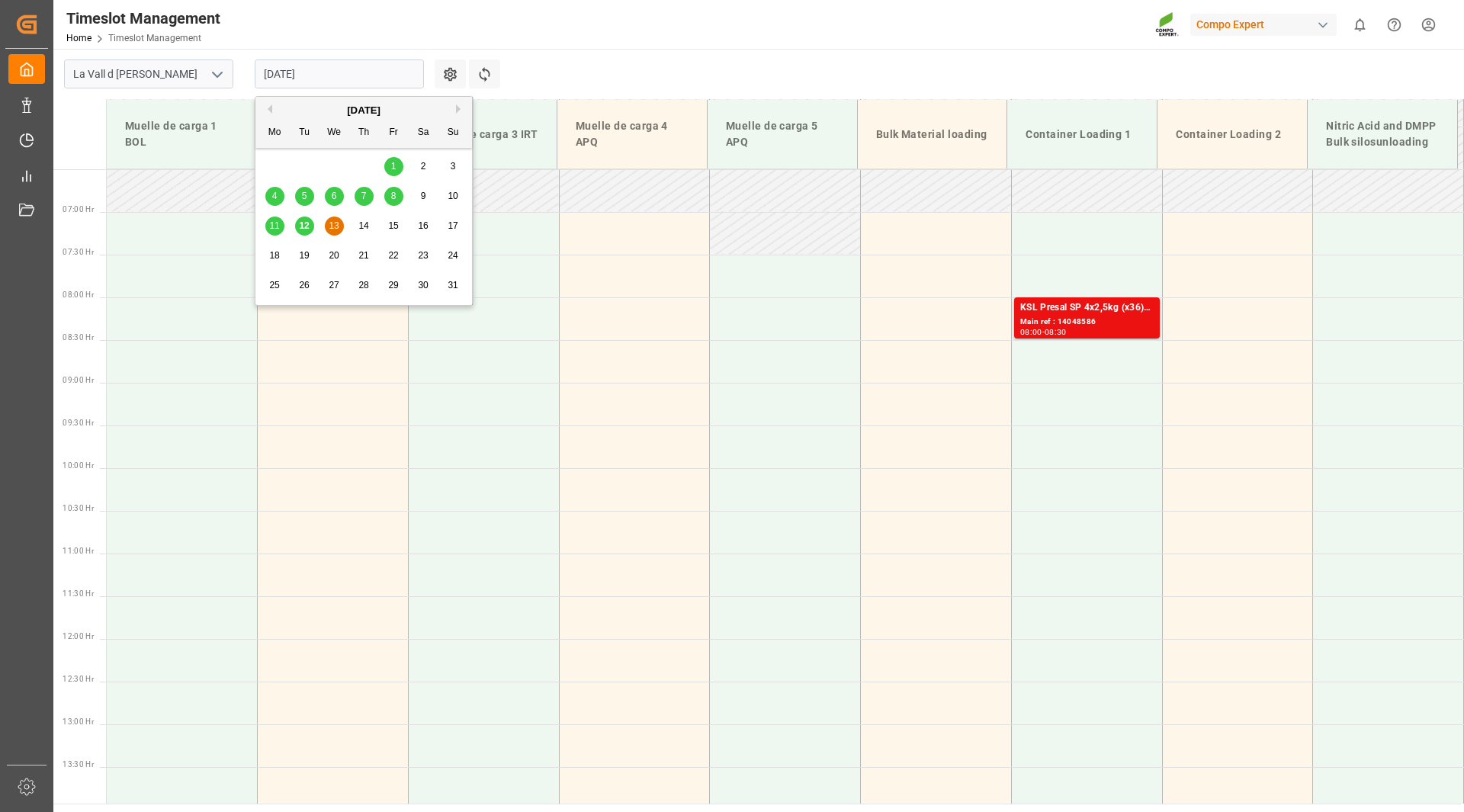
click at [339, 69] on input "[DATE]" at bounding box center [339, 73] width 169 height 29
click at [392, 230] on span "15" at bounding box center [393, 225] width 10 height 11
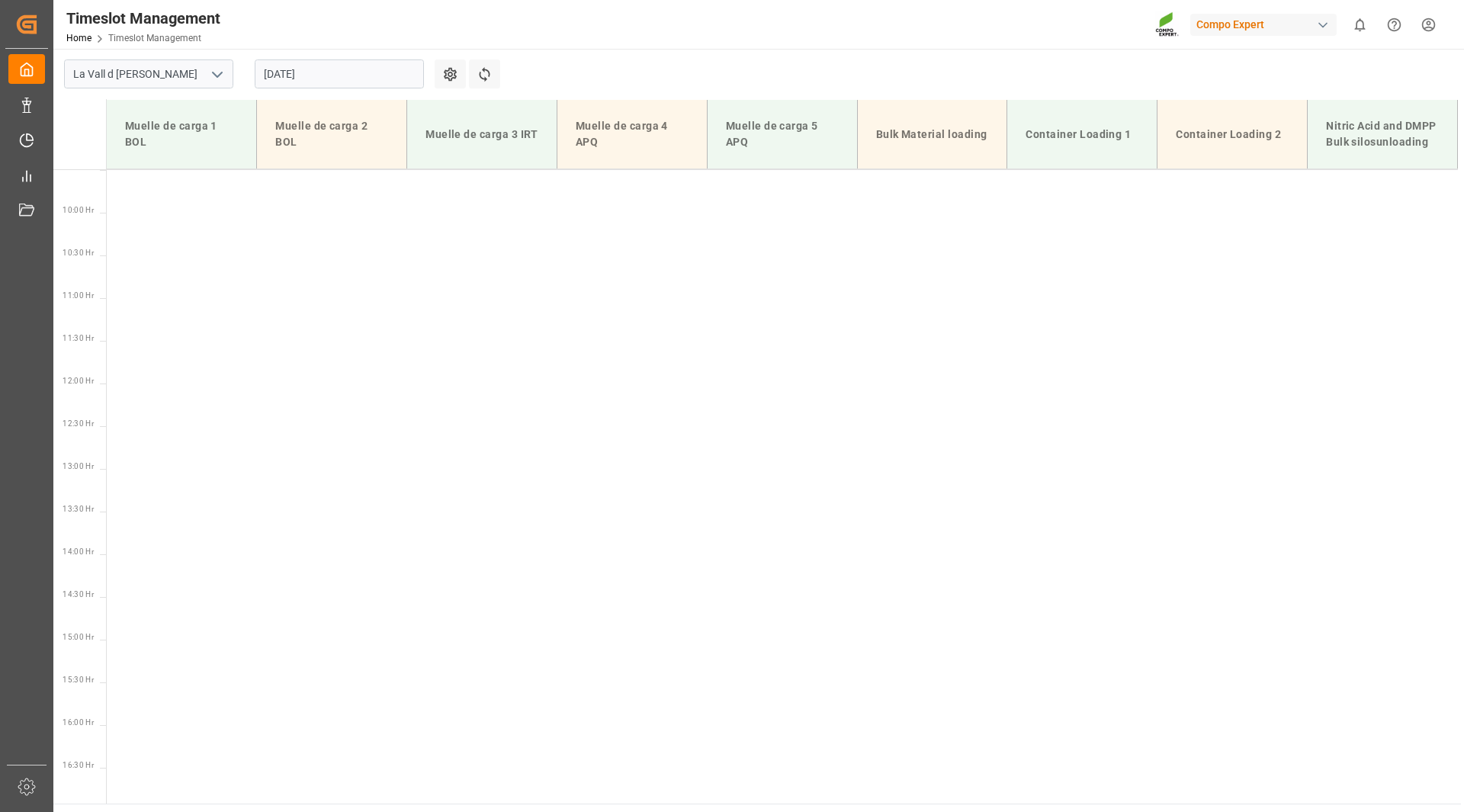
scroll to position [860, 0]
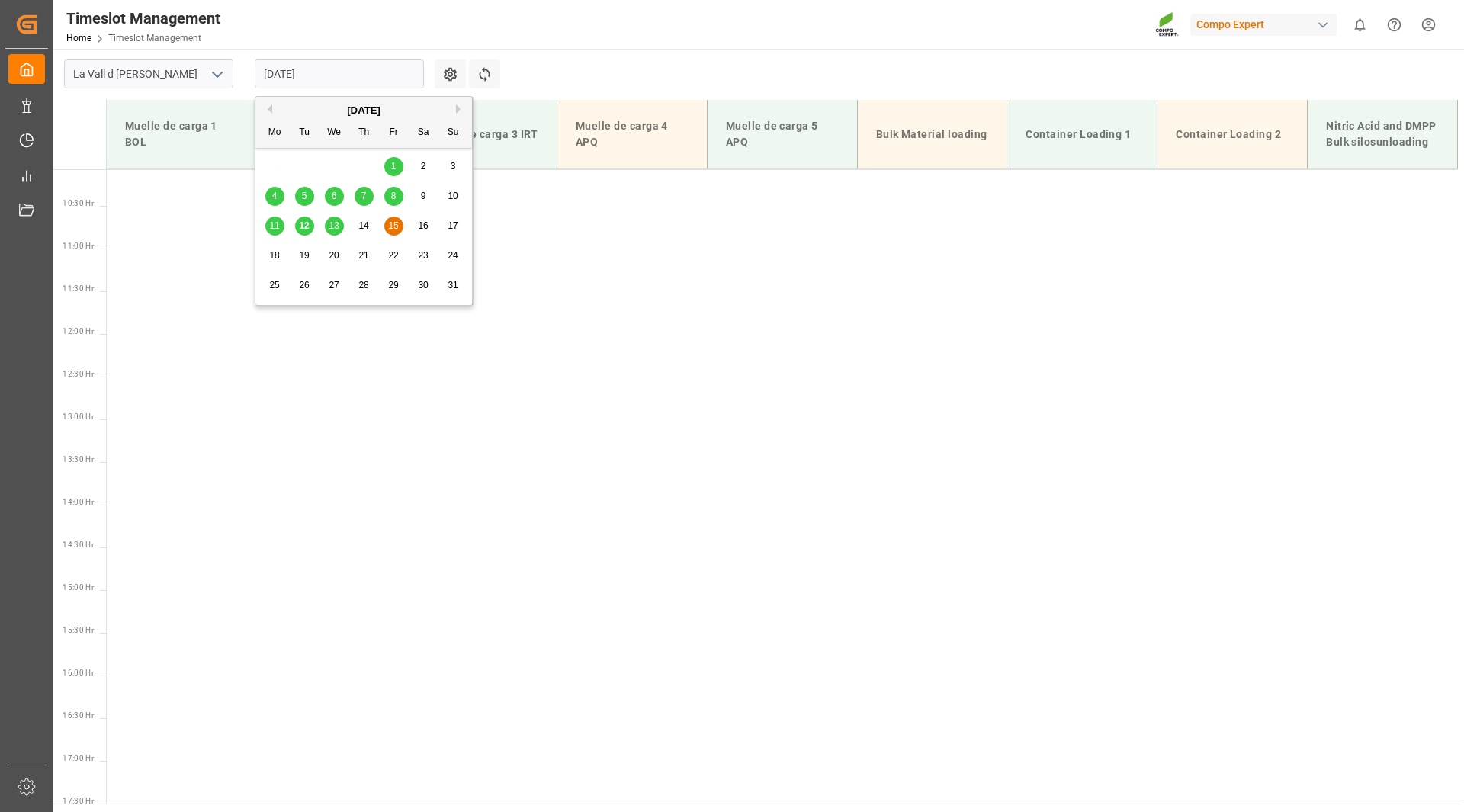
click at [318, 80] on input "[DATE]" at bounding box center [339, 73] width 169 height 29
click at [272, 263] on div "18" at bounding box center [275, 256] width 19 height 18
